Goal: Connect with others: Connect with others

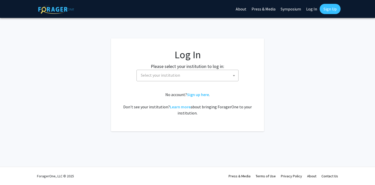
select select
click at [198, 77] on span "Select your institution" at bounding box center [188, 75] width 99 height 10
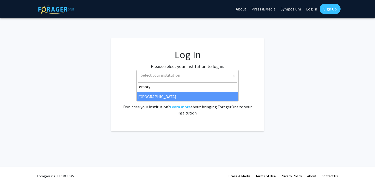
type input "emory"
select select "12"
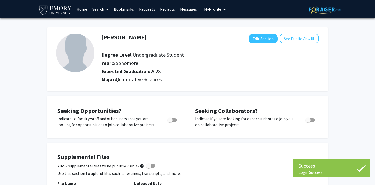
click at [175, 121] on span "Toggle" at bounding box center [172, 120] width 9 height 4
click at [170, 122] on input "Are you actively seeking opportunities?" at bounding box center [170, 122] width 0 height 0
checkbox input "true"
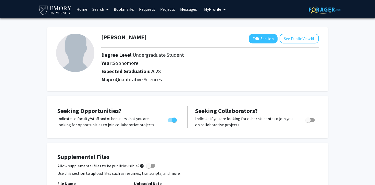
click at [104, 11] on link "Search" at bounding box center [100, 9] width 21 height 18
click at [108, 21] on span "Faculty/Staff" at bounding box center [108, 23] width 37 height 10
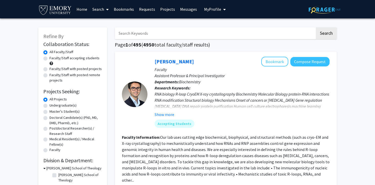
click at [49, 58] on label "Faculty/Staff accepting students" at bounding box center [74, 57] width 50 height 5
click at [49, 58] on input "Faculty/Staff accepting students" at bounding box center [50, 56] width 3 height 3
radio input "true"
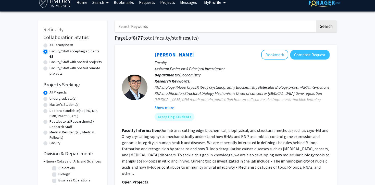
scroll to position [8, 0]
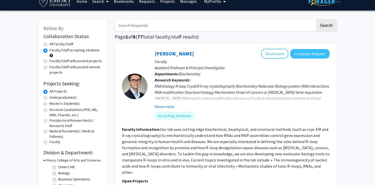
click at [49, 98] on label "Undergraduate(s)" at bounding box center [62, 97] width 27 height 5
click at [49, 98] on input "Undergraduate(s)" at bounding box center [50, 96] width 3 height 3
radio input "true"
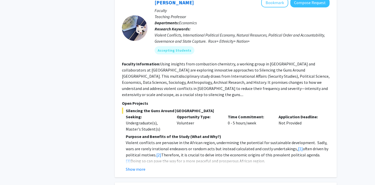
scroll to position [811, 0]
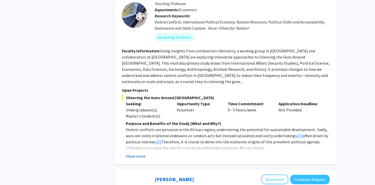
click at [138, 153] on button "Show more" at bounding box center [136, 156] width 20 height 6
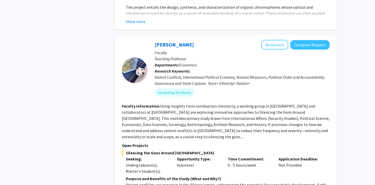
scroll to position [753, 0]
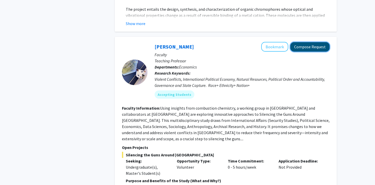
click at [307, 42] on button "Compose Request" at bounding box center [309, 46] width 39 height 9
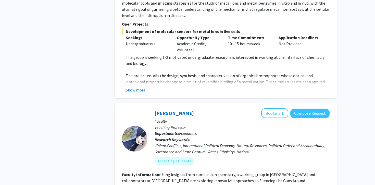
scroll to position [743, 0]
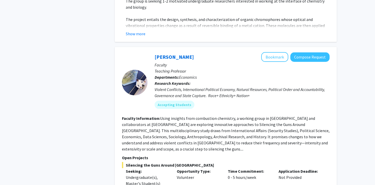
click at [133, 119] on fg-read-more "Using insights from combustion chemistry, a working group in [GEOGRAPHIC_DATA] …" at bounding box center [226, 134] width 208 height 36
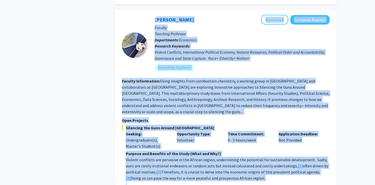
scroll to position [775, 0]
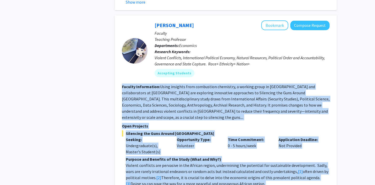
copy fg-search-faculty "Faculty Information: Using insights from combustion chemistry, a working group …"
drag, startPoint x: 297, startPoint y: 157, endPoint x: 122, endPoint y: 73, distance: 193.8
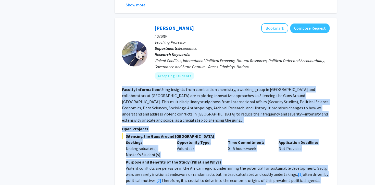
click at [279, 86] on section "Faculty Information: Using insights from combustion chemistry, a working group …" at bounding box center [226, 104] width 208 height 37
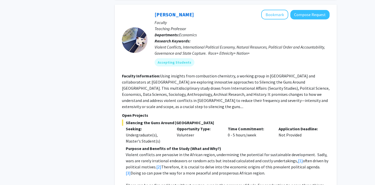
scroll to position [730, 0]
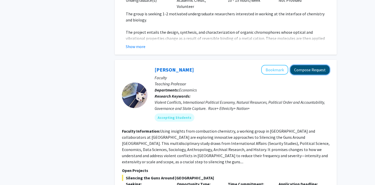
click at [312, 65] on button "Compose Request" at bounding box center [309, 69] width 39 height 9
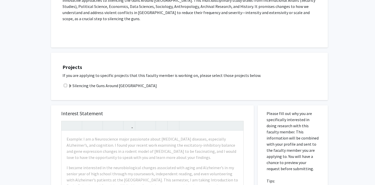
scroll to position [127, 0]
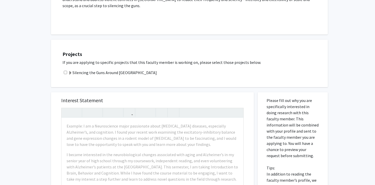
click at [66, 71] on input "checkbox" at bounding box center [65, 72] width 3 height 3
checkbox input "true"
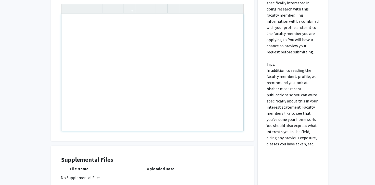
scroll to position [267, 0]
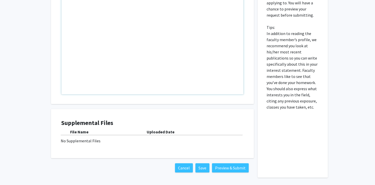
click at [108, 137] on div "No Supplemental Files" at bounding box center [152, 140] width 183 height 6
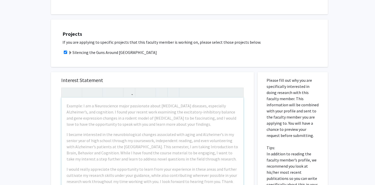
scroll to position [0, 0]
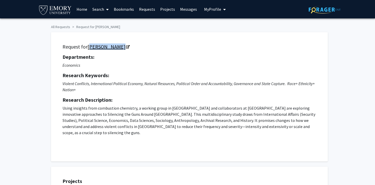
copy link "[PERSON_NAME]"
drag, startPoint x: 131, startPoint y: 50, endPoint x: 89, endPoint y: 48, distance: 42.4
click at [88, 48] on div "Request for Melvin Ayogu Departments: Economics Research Keywords: Violent Conf…" at bounding box center [189, 97] width 264 height 116
click at [121, 54] on h5 "Departments:" at bounding box center [189, 57] width 254 height 6
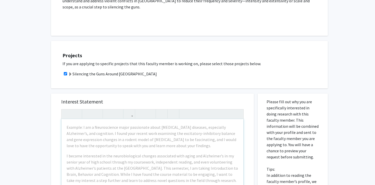
scroll to position [156, 0]
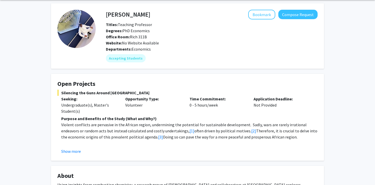
scroll to position [17, 0]
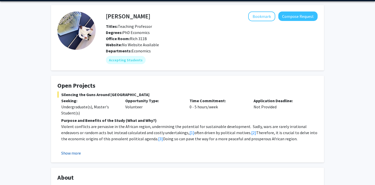
click at [75, 152] on button "Show more" at bounding box center [71, 153] width 20 height 6
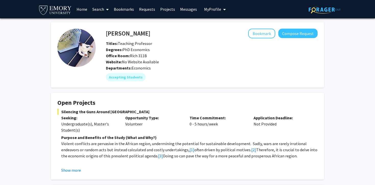
scroll to position [61, 0]
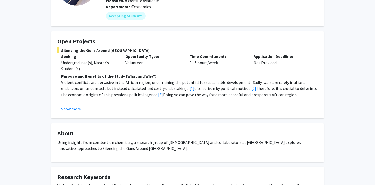
click at [75, 100] on p at bounding box center [189, 100] width 256 height 6
click at [76, 105] on fg-read-more "Purpose and Benefits of the Study (What and Why?) Violent conflicts are pervasi…" at bounding box center [187, 92] width 260 height 39
click at [75, 109] on button "Show more" at bounding box center [71, 109] width 20 height 6
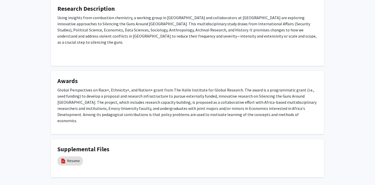
scroll to position [411, 0]
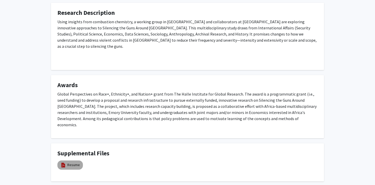
click at [82, 160] on mat-chip "Resume" at bounding box center [70, 164] width 26 height 9
click at [77, 162] on link "Resume" at bounding box center [73, 164] width 12 height 5
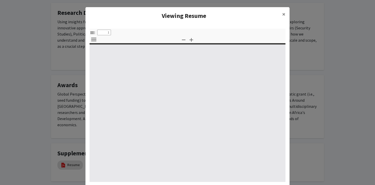
select select "custom"
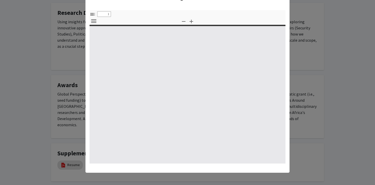
type input "0"
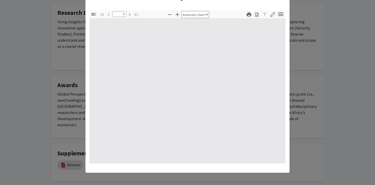
select select "custom"
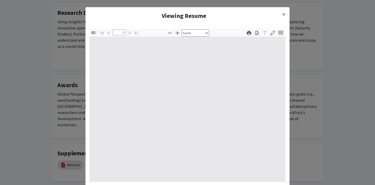
type input "1"
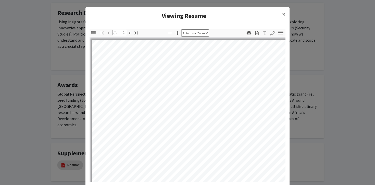
select select "auto"
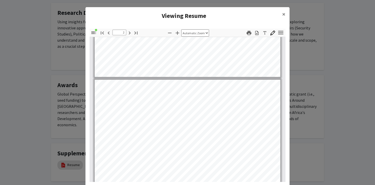
scroll to position [276, 0]
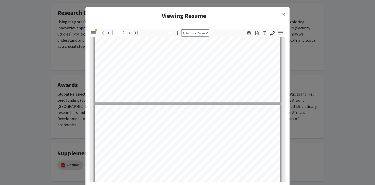
type input "3"
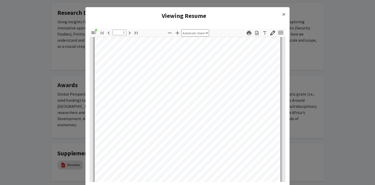
scroll to position [589, 0]
click at [79, 100] on modal-container "Viewing Resume × Thumbnails Document Outline Attachments Layers Current Outline…" at bounding box center [187, 92] width 375 height 185
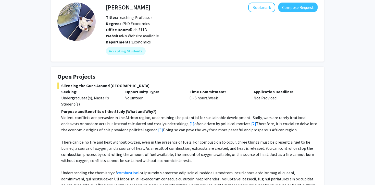
scroll to position [0, 0]
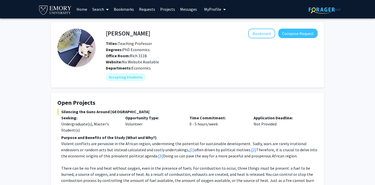
click at [97, 11] on link "Search" at bounding box center [100, 9] width 21 height 18
click at [103, 24] on span "Faculty/Staff" at bounding box center [108, 23] width 37 height 10
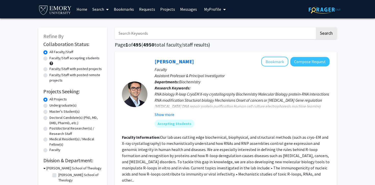
click at [49, 59] on label "Faculty/Staff accepting students" at bounding box center [74, 57] width 50 height 5
click at [49, 59] on input "Faculty/Staff accepting students" at bounding box center [50, 56] width 3 height 3
radio input "true"
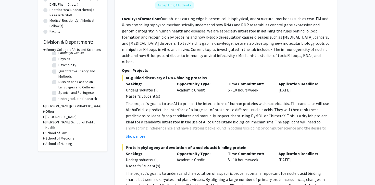
scroll to position [123, 0]
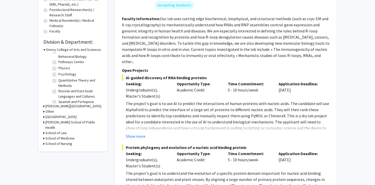
click at [58, 78] on label "Quantitative Theory and Methods" at bounding box center [79, 83] width 42 height 11
click at [58, 78] on input "Quantitative Theory and Methods" at bounding box center [59, 79] width 3 height 3
checkbox input "true"
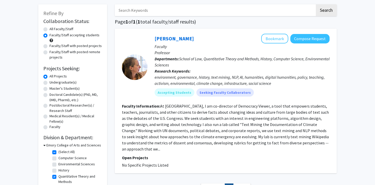
click at [299, 141] on fg-read-more "At [GEOGRAPHIC_DATA], I am co-director of Democracy Viewer, a tool that empower…" at bounding box center [225, 127] width 207 height 48
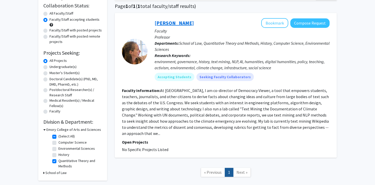
click at [165, 21] on link "[PERSON_NAME]" at bounding box center [174, 23] width 39 height 6
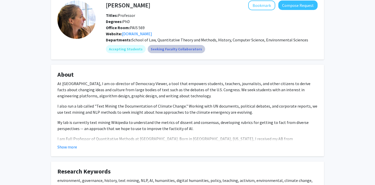
scroll to position [36, 0]
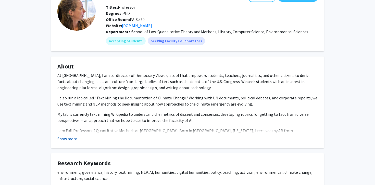
click at [74, 137] on button "Show more" at bounding box center [67, 138] width 20 height 6
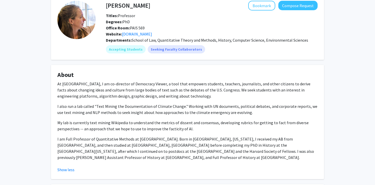
scroll to position [0, 0]
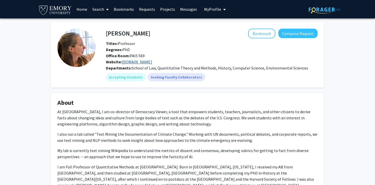
click at [140, 61] on link "[DOMAIN_NAME]" at bounding box center [137, 61] width 30 height 5
